Goal: Navigation & Orientation: Find specific page/section

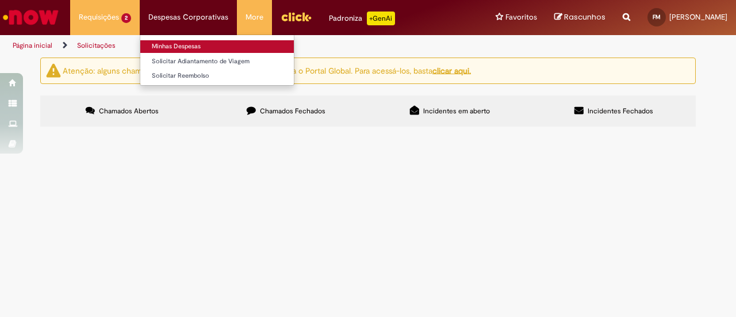
click at [167, 40] on link "Minhas Despesas" at bounding box center [217, 46] width 154 height 13
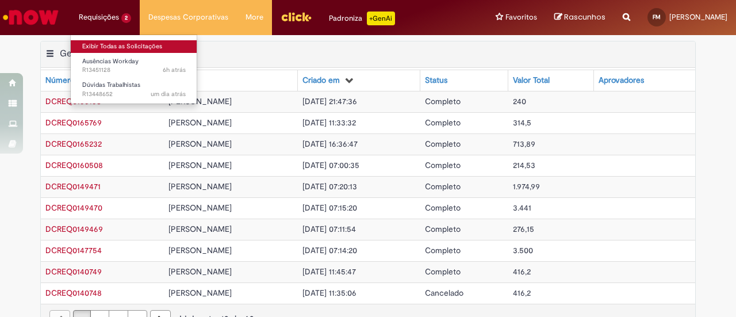
click at [120, 47] on link "Exibir Todas as Solicitações" at bounding box center [134, 46] width 127 height 13
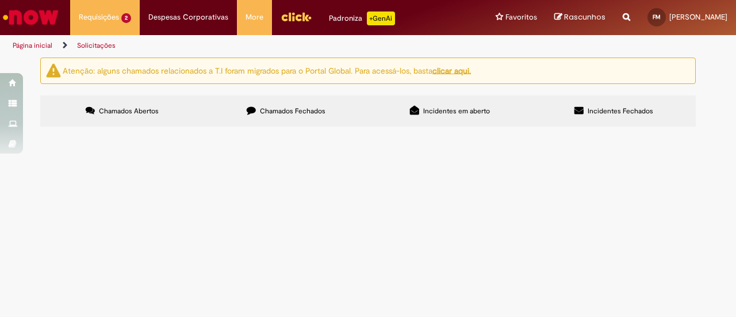
click at [36, 17] on img "Ir para a Homepage" at bounding box center [30, 17] width 59 height 23
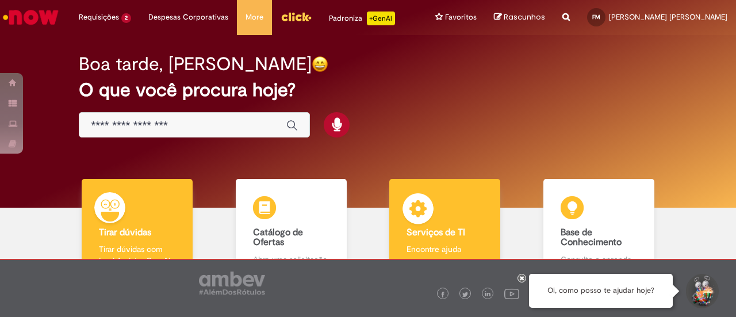
click at [466, 226] on div "Serviços de TI Serviços de TI Encontre ajuda" at bounding box center [444, 228] width 111 height 99
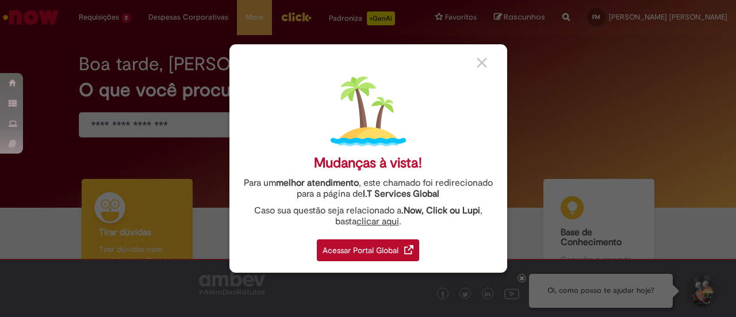
click at [378, 246] on div "Acessar Portal Global" at bounding box center [368, 250] width 102 height 22
